Goal: Navigation & Orientation: Find specific page/section

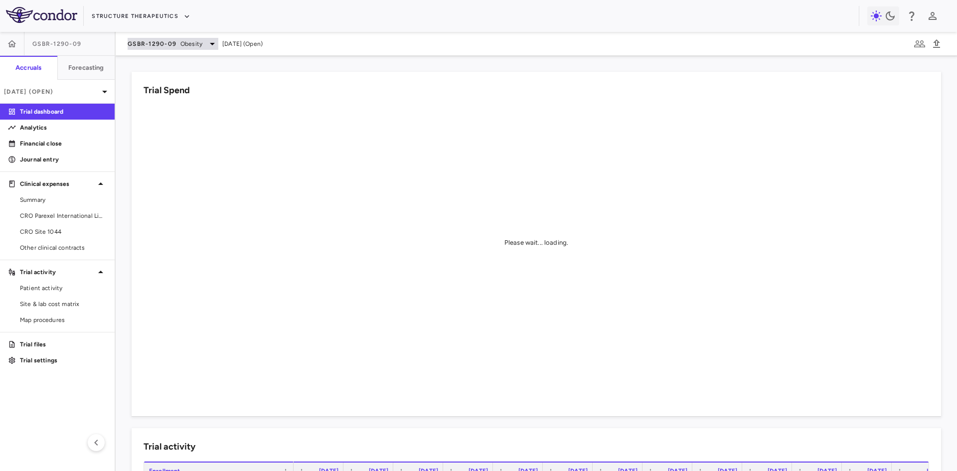
click at [195, 40] on span "Obesity" at bounding box center [191, 43] width 22 height 9
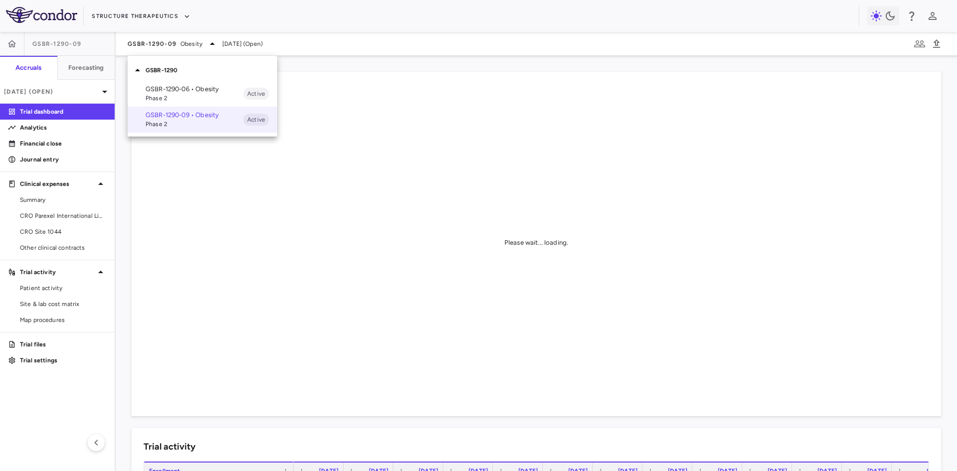
click at [167, 14] on div at bounding box center [478, 235] width 957 height 471
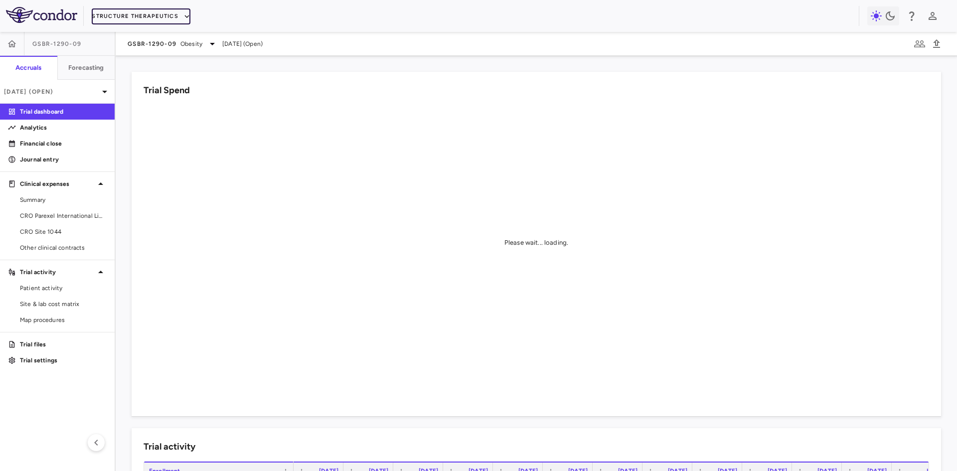
click at [144, 13] on button "Structure Therapeutics" at bounding box center [141, 16] width 99 height 16
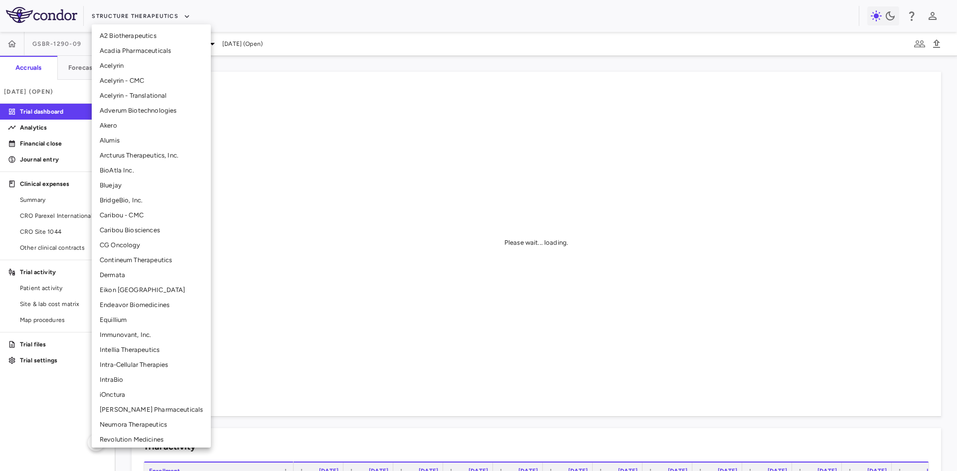
click at [132, 198] on li "BridgeBio, Inc." at bounding box center [151, 200] width 119 height 15
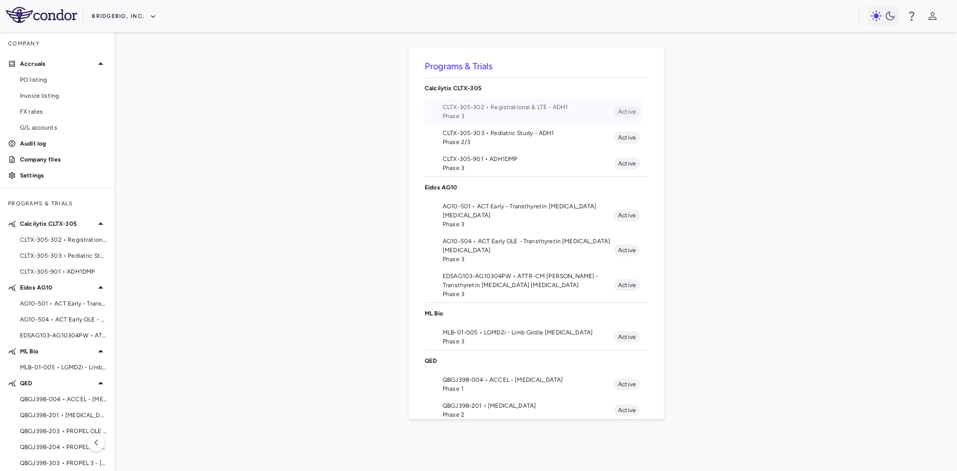
click at [475, 108] on span "CLTX-305-302 • Registrational & LTE - ADH1" at bounding box center [529, 107] width 172 height 9
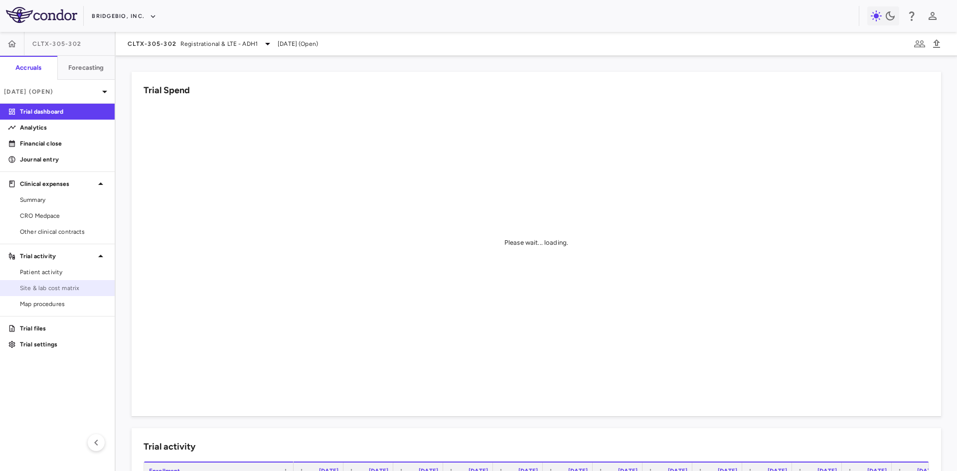
click at [61, 284] on span "Site & lab cost matrix" at bounding box center [63, 288] width 87 height 9
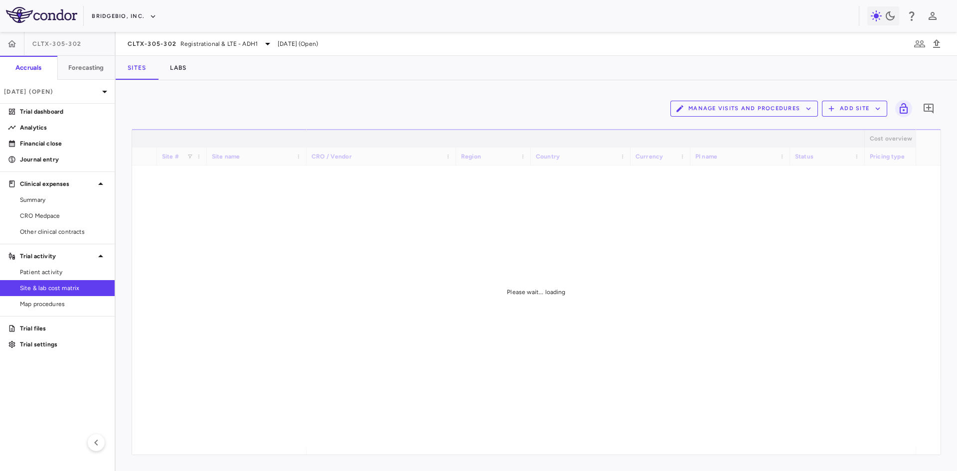
click at [771, 112] on button "Manage Visits and Procedures" at bounding box center [745, 109] width 148 height 16
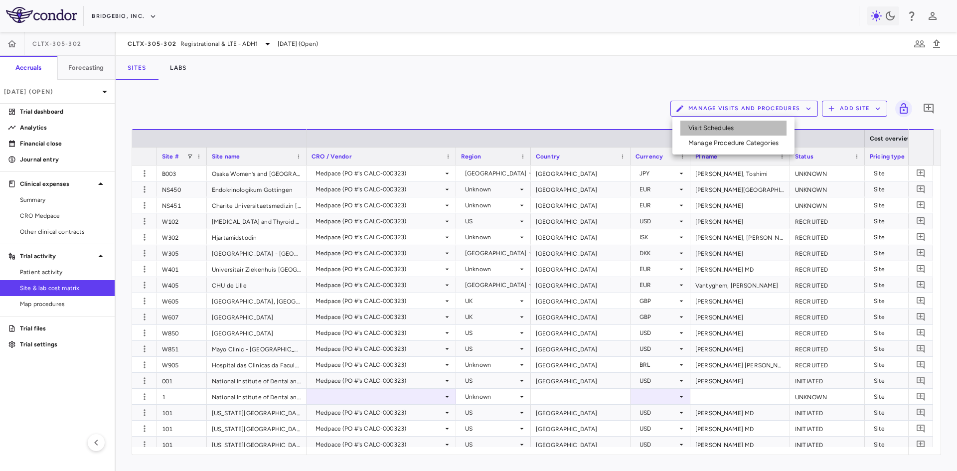
click at [717, 128] on li "Visit Schedules" at bounding box center [734, 128] width 106 height 15
click at [753, 109] on button "Manage Visits and Procedures" at bounding box center [745, 109] width 148 height 16
click at [698, 127] on li "Visit Schedules" at bounding box center [734, 128] width 106 height 15
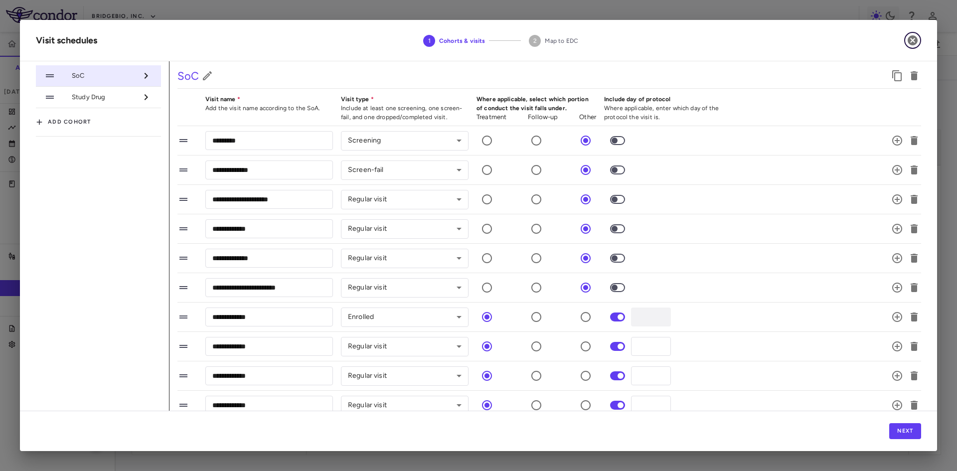
drag, startPoint x: 916, startPoint y: 40, endPoint x: 300, endPoint y: 45, distance: 616.3
click at [916, 40] on icon "button" at bounding box center [913, 40] width 10 height 10
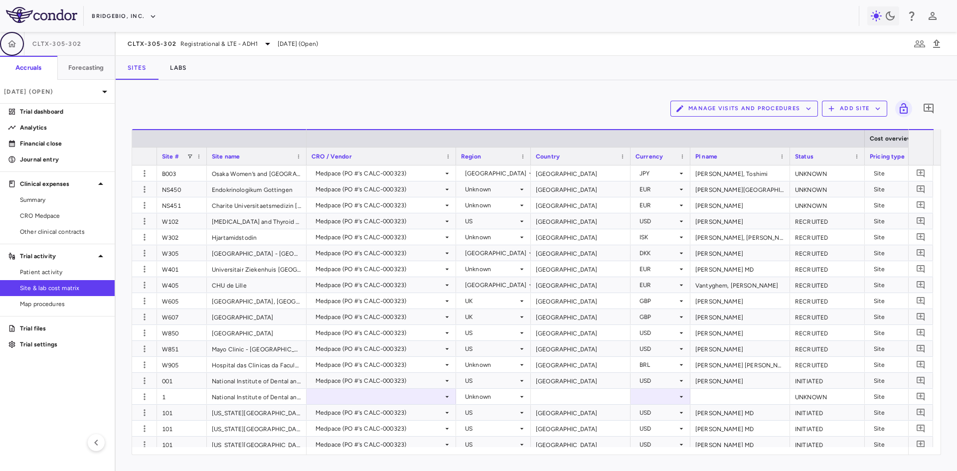
click at [14, 42] on icon "button" at bounding box center [12, 43] width 8 height 7
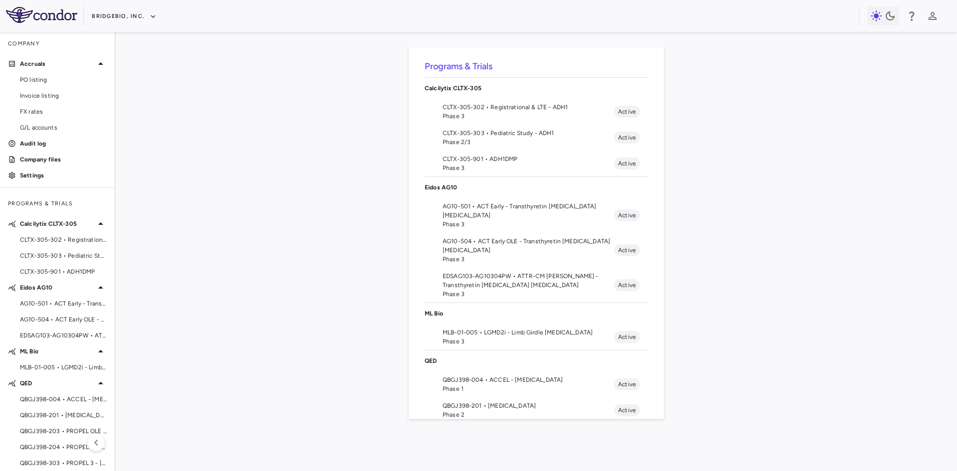
click at [494, 384] on span "Phase 1" at bounding box center [529, 388] width 172 height 9
